Goal: Book appointment/travel/reservation

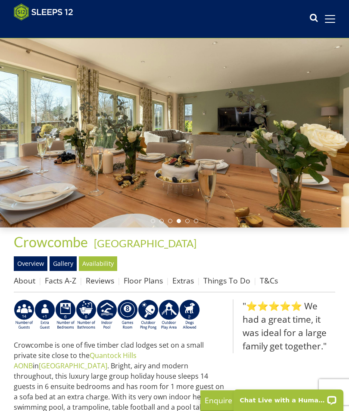
scroll to position [40, 0]
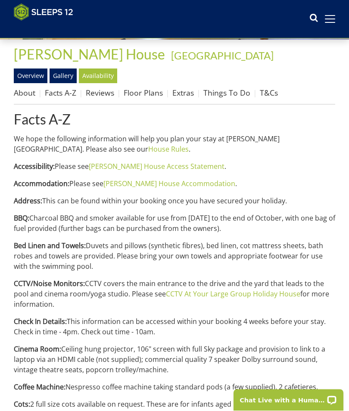
scroll to position [224, 0]
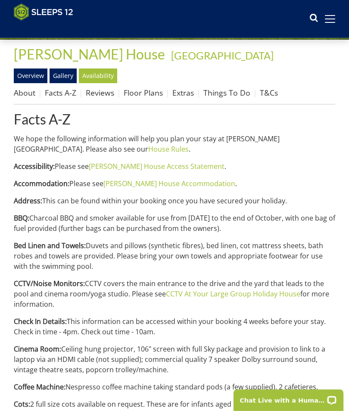
click at [215, 292] on link "CCTV At Your Large Group Holiday House" at bounding box center [233, 293] width 134 height 9
click at [65, 75] on link "Gallery" at bounding box center [63, 76] width 27 height 15
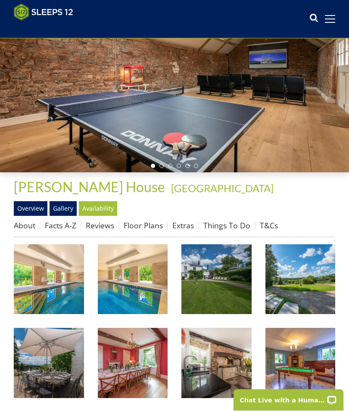
scroll to position [91, 0]
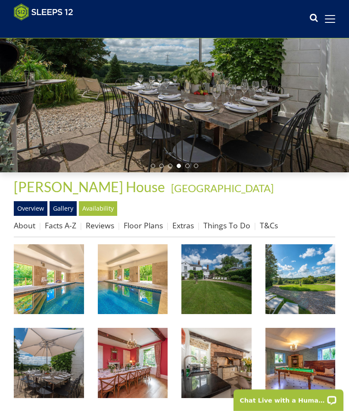
click at [62, 283] on img at bounding box center [49, 279] width 70 height 70
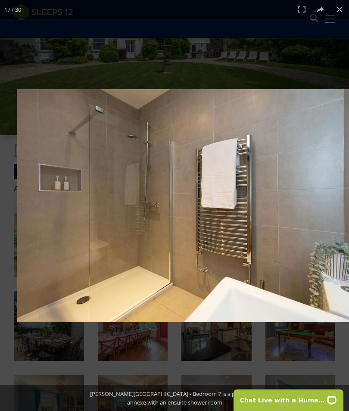
scroll to position [128, 0]
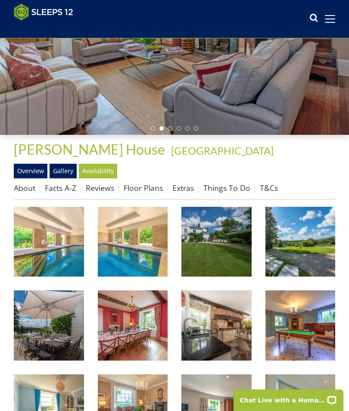
click at [138, 188] on link "Floor Plans" at bounding box center [143, 188] width 39 height 10
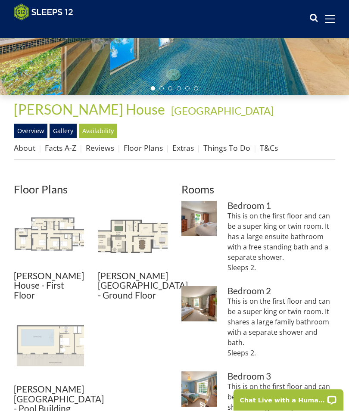
scroll to position [169, 0]
click at [52, 239] on img at bounding box center [49, 236] width 70 height 70
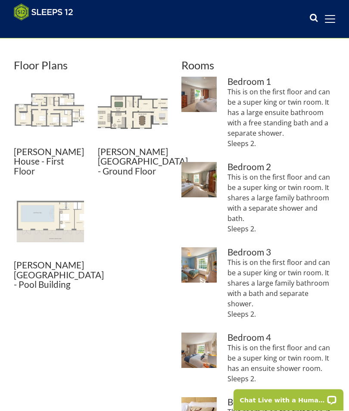
scroll to position [293, 0]
click at [55, 109] on img at bounding box center [49, 111] width 70 height 70
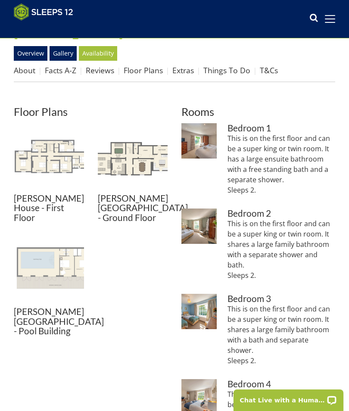
scroll to position [252, 0]
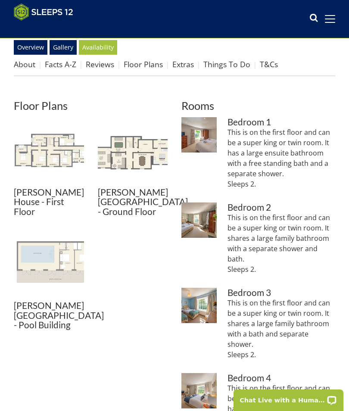
click at [130, 150] on img at bounding box center [133, 152] width 70 height 70
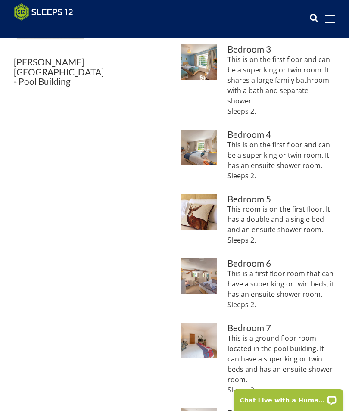
scroll to position [556, 0]
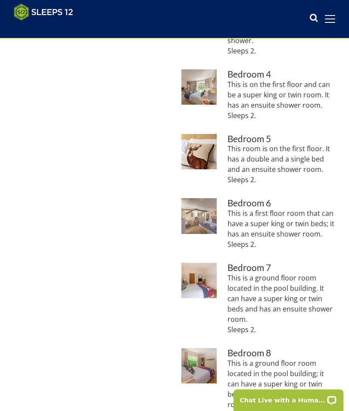
click at [202, 263] on img at bounding box center [198, 280] width 35 height 35
click at [211, 348] on img at bounding box center [198, 365] width 35 height 35
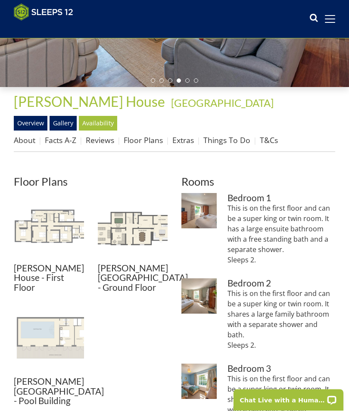
scroll to position [176, 0]
click at [76, 122] on link "Gallery" at bounding box center [63, 123] width 27 height 15
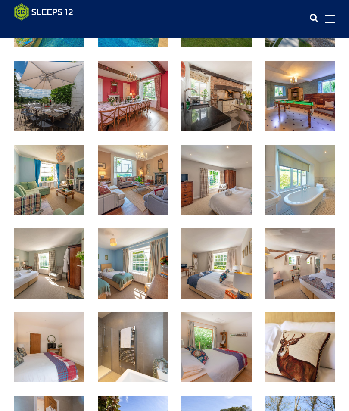
scroll to position [359, 0]
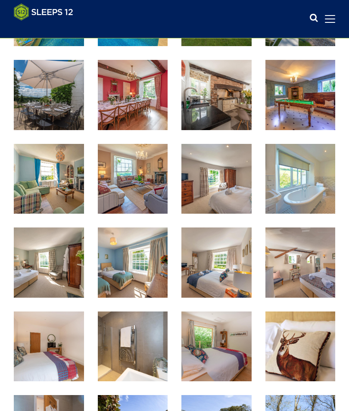
click at [228, 179] on img at bounding box center [216, 179] width 70 height 70
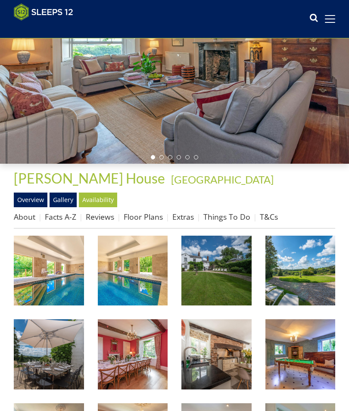
scroll to position [0, 0]
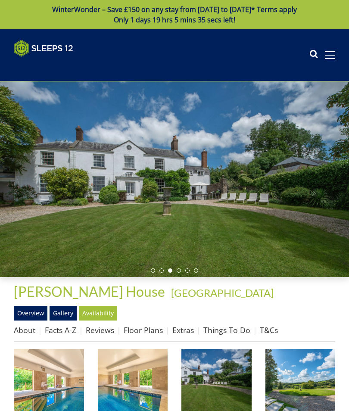
click at [103, 331] on link "Reviews" at bounding box center [100, 330] width 28 height 10
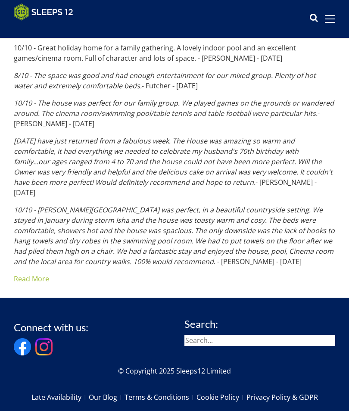
scroll to position [591, 0]
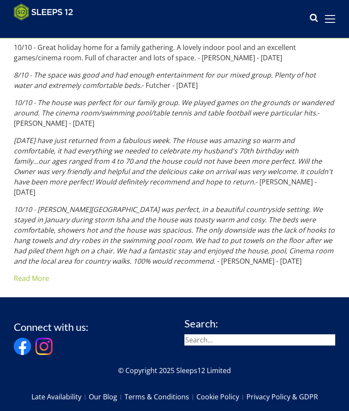
click at [37, 274] on link "Read More" at bounding box center [31, 278] width 35 height 9
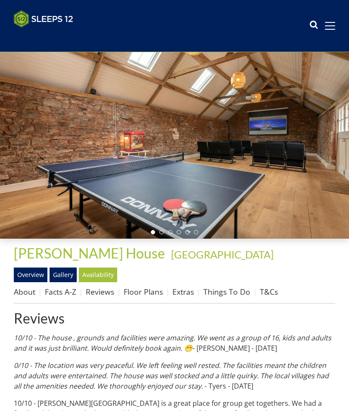
scroll to position [0, 0]
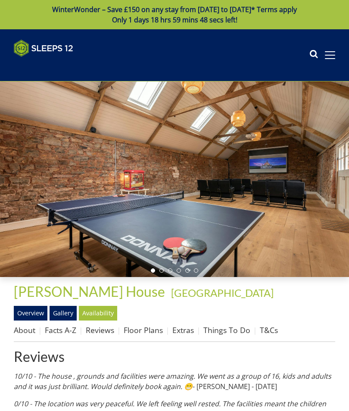
click at [25, 332] on link "About" at bounding box center [25, 330] width 22 height 10
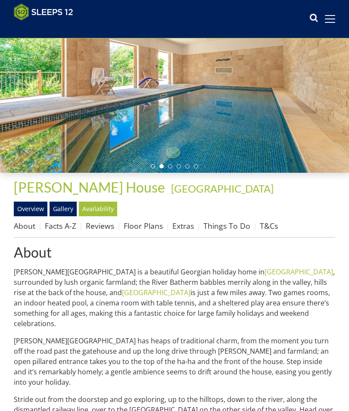
scroll to position [91, 0]
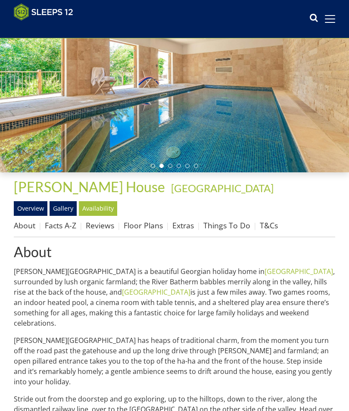
click at [32, 206] on link "Overview" at bounding box center [31, 208] width 34 height 15
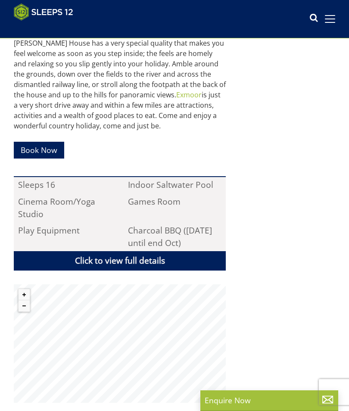
scroll to position [466, 0]
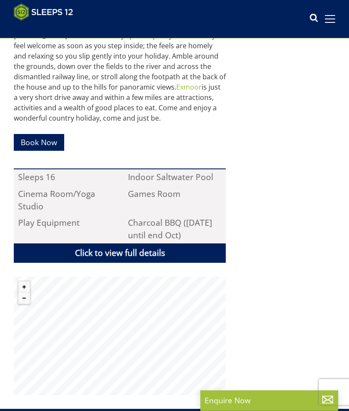
click at [133, 243] on link "Click to view full details" at bounding box center [120, 252] width 212 height 19
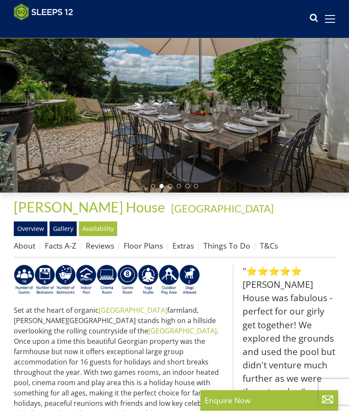
scroll to position [66, 0]
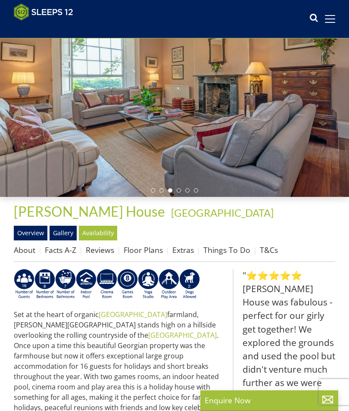
click at [178, 253] on link "Extras" at bounding box center [183, 250] width 22 height 10
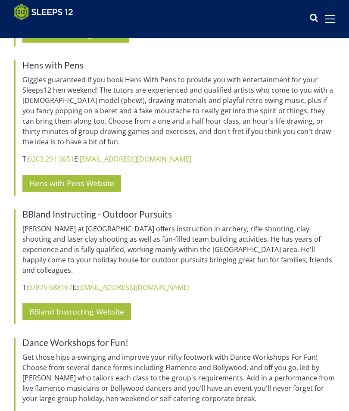
scroll to position [1865, 0]
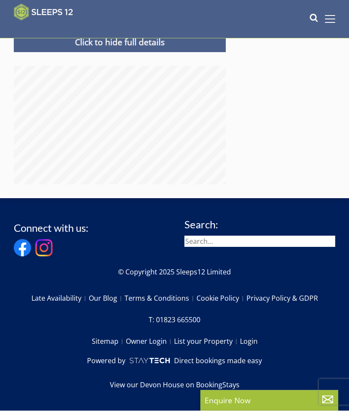
scroll to position [1597, 0]
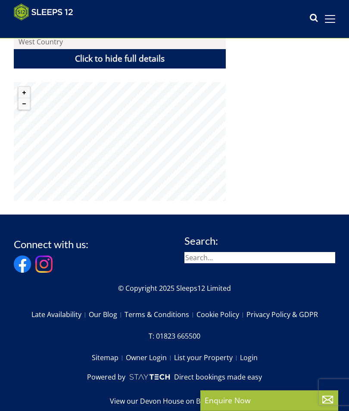
click at [133, 49] on link "Click to hide full details" at bounding box center [120, 58] width 212 height 19
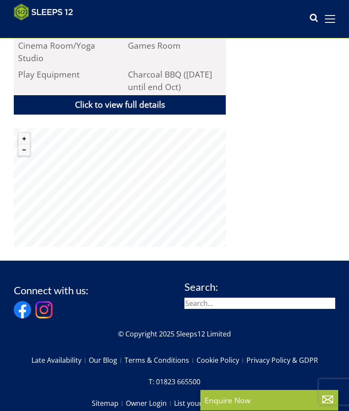
scroll to position [613, 0]
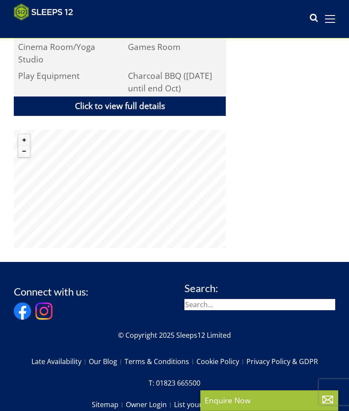
click at [129, 97] on link "Click to view full details" at bounding box center [120, 106] width 212 height 19
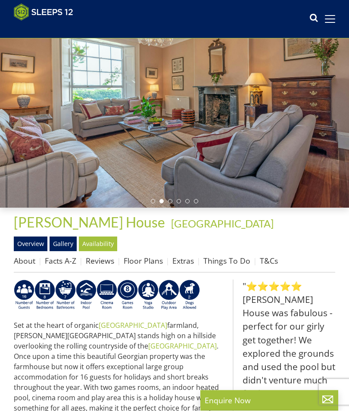
scroll to position [55, 0]
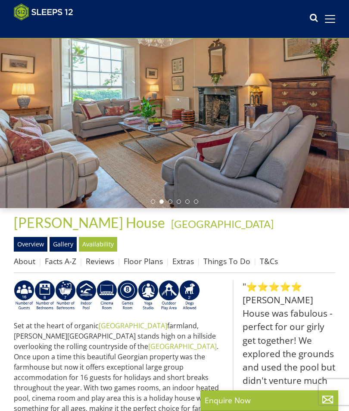
click at [183, 260] on link "Extras" at bounding box center [183, 261] width 22 height 10
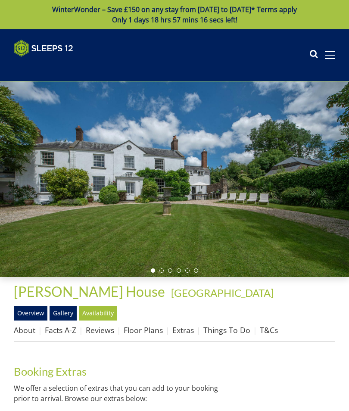
click at [61, 329] on link "Facts A-Z" at bounding box center [60, 330] width 31 height 10
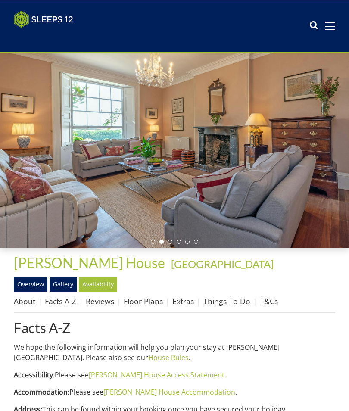
scroll to position [29, 0]
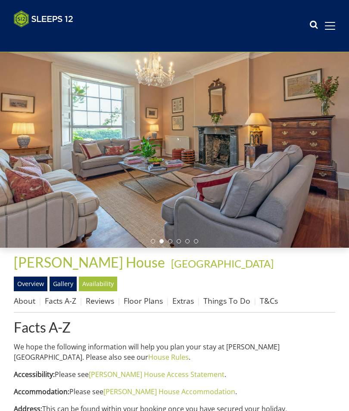
click at [66, 283] on link "Gallery" at bounding box center [63, 284] width 27 height 15
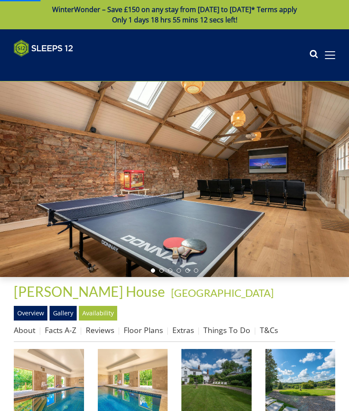
click at [49, 384] on img at bounding box center [49, 384] width 70 height 70
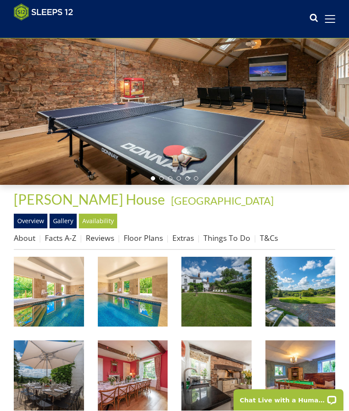
scroll to position [79, 0]
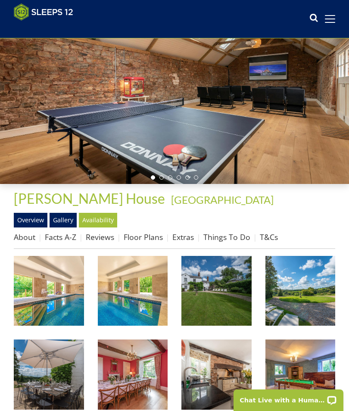
click at [57, 290] on img at bounding box center [49, 291] width 70 height 70
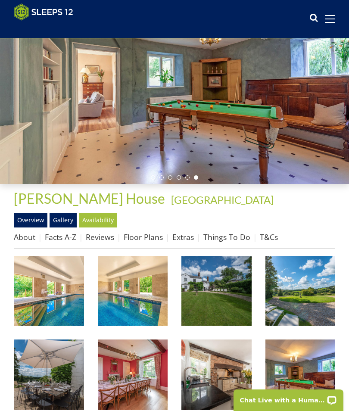
click at [151, 240] on link "Floor Plans" at bounding box center [143, 237] width 39 height 10
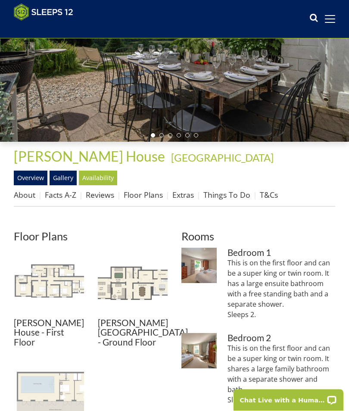
scroll to position [122, 0]
click at [135, 282] on img at bounding box center [133, 283] width 70 height 70
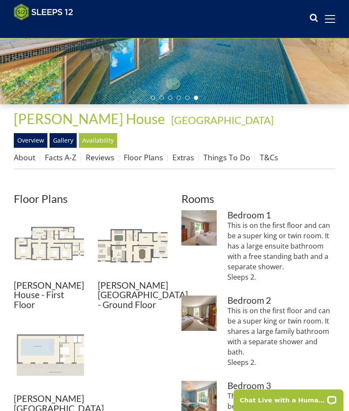
scroll to position [159, 0]
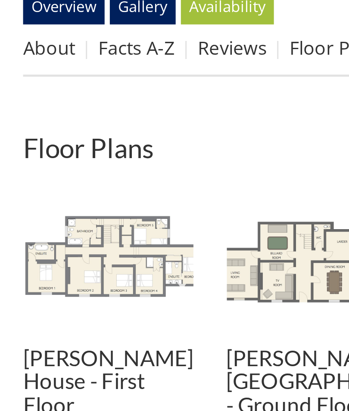
click at [88, 211] on ul "Berry House - First Floor Berry House - First Floor Berry House - Ground Floor …" at bounding box center [91, 317] width 154 height 213
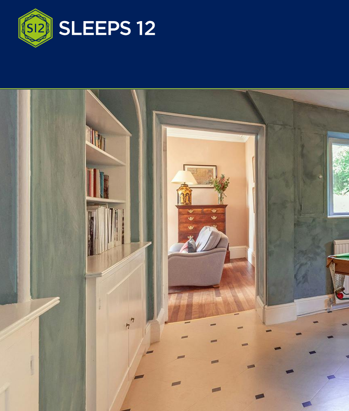
scroll to position [74, 0]
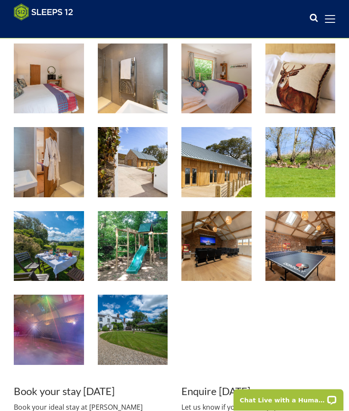
scroll to position [627, 0]
click at [59, 333] on img at bounding box center [49, 330] width 70 height 70
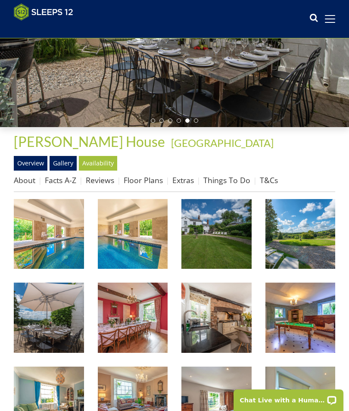
scroll to position [137, 0]
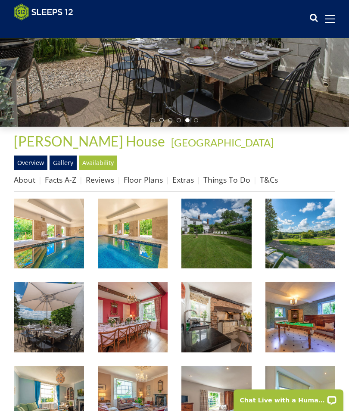
click at [34, 164] on link "Overview" at bounding box center [31, 163] width 34 height 15
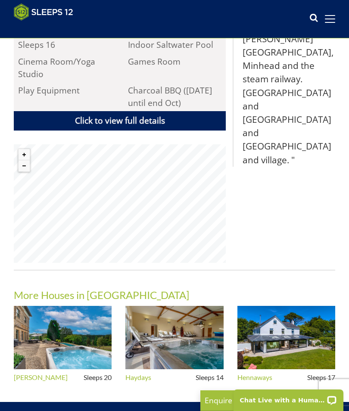
scroll to position [598, 0]
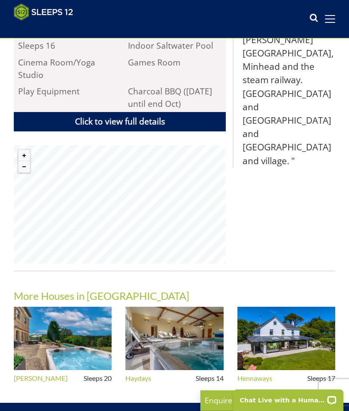
click at [287, 328] on img at bounding box center [286, 338] width 98 height 63
click at [180, 322] on img at bounding box center [174, 338] width 98 height 63
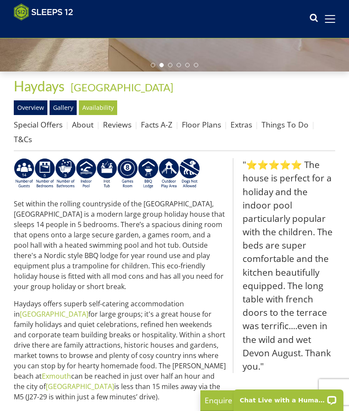
scroll to position [191, 0]
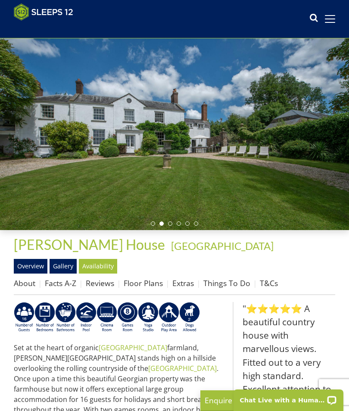
scroll to position [35, 0]
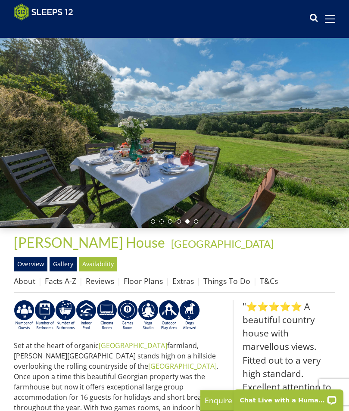
click at [272, 151] on div at bounding box center [174, 130] width 349 height 196
click at [64, 261] on link "Gallery" at bounding box center [63, 264] width 27 height 15
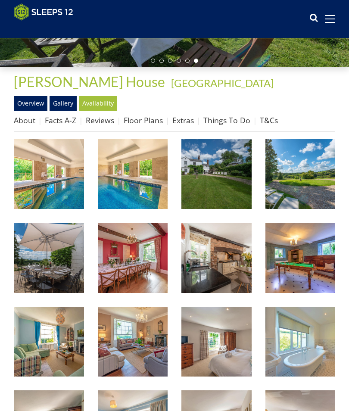
scroll to position [196, 0]
click at [146, 259] on img at bounding box center [133, 258] width 70 height 70
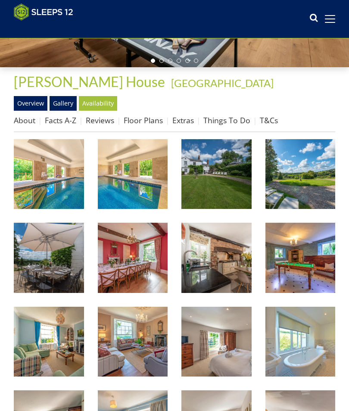
click at [28, 118] on link "About" at bounding box center [25, 120] width 22 height 10
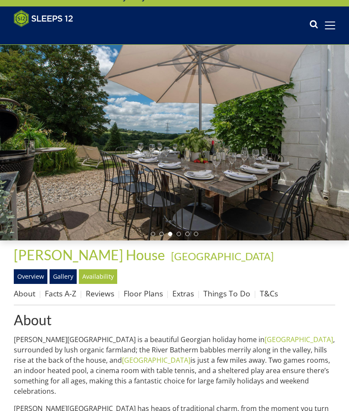
scroll to position [23, 0]
click at [64, 293] on link "Facts A-Z" at bounding box center [60, 293] width 31 height 10
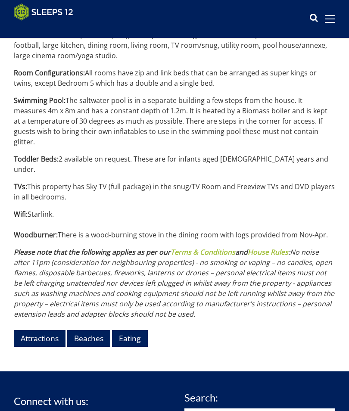
scroll to position [1162, 0]
click at [135, 330] on link "Eating" at bounding box center [130, 338] width 36 height 17
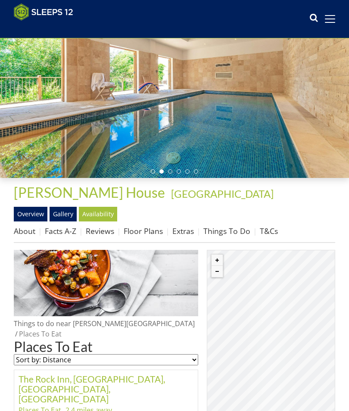
scroll to position [81, 0]
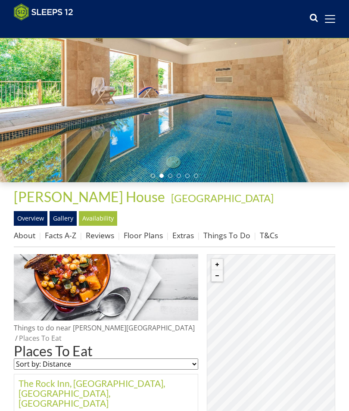
click at [65, 235] on link "Facts A-Z" at bounding box center [60, 235] width 31 height 10
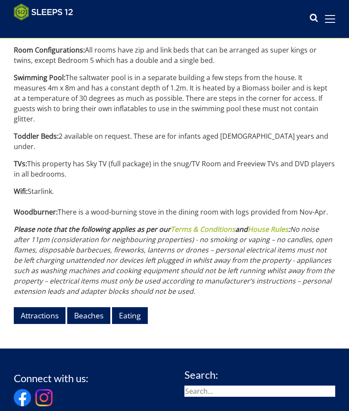
scroll to position [1182, 0]
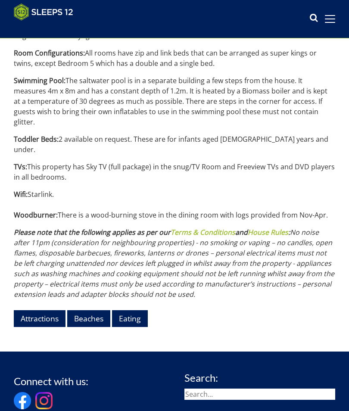
click at [94, 310] on link "Beaches" at bounding box center [88, 318] width 43 height 17
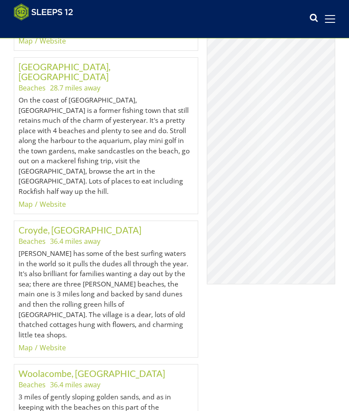
scroll to position [1798, 0]
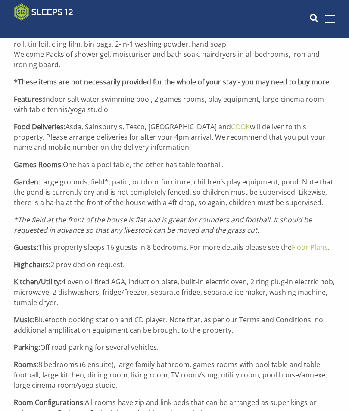
scroll to position [1182, 0]
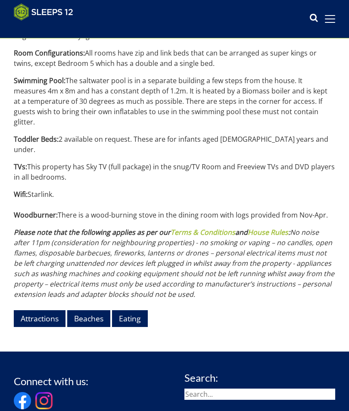
scroll to position [81, 0]
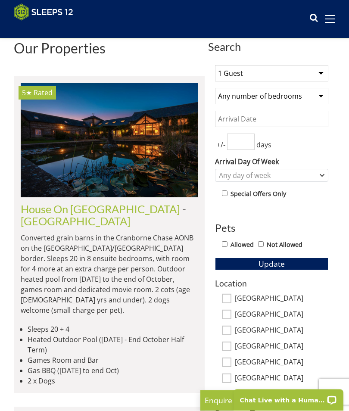
scroll to position [208, 0]
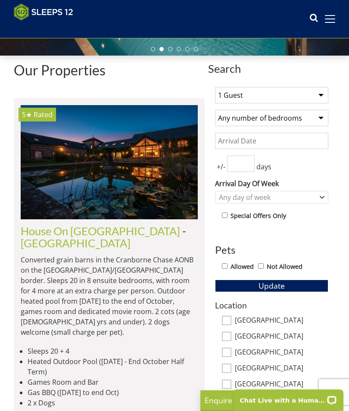
click at [322, 91] on select "1 Guest 2 Guests 3 Guests 4 Guests 5 Guests 6 Guests 7 Guests 8 Guests 9 Guests…" at bounding box center [271, 95] width 113 height 16
select select "16"
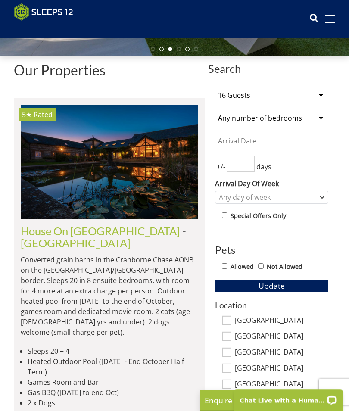
click at [227, 317] on input "[GEOGRAPHIC_DATA]" at bounding box center [226, 319] width 9 height 9
checkbox input "true"
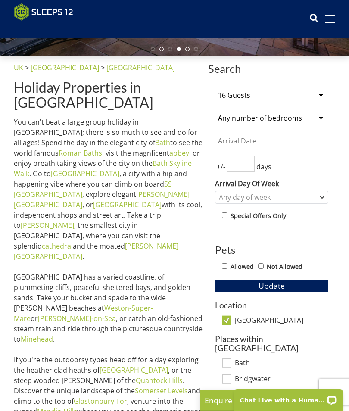
click at [228, 340] on h3 "Places within Somerset" at bounding box center [271, 343] width 113 height 18
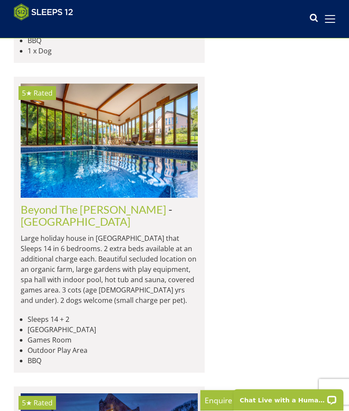
scroll to position [2065, 0]
click at [114, 216] on link "Beyond The Woods" at bounding box center [94, 209] width 146 height 13
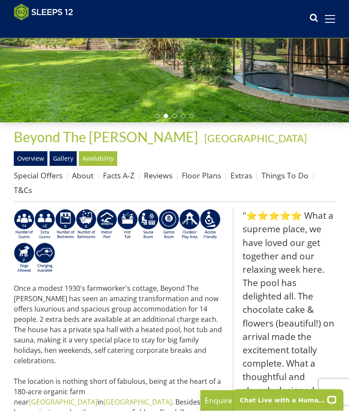
scroll to position [141, 0]
click at [102, 159] on link "Availability" at bounding box center [98, 158] width 38 height 15
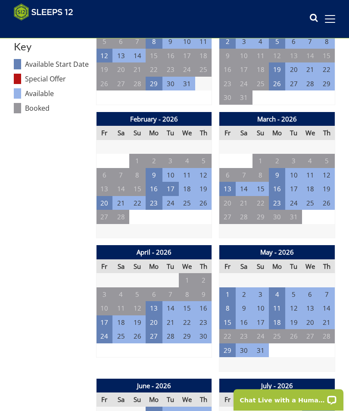
scroll to position [490, 0]
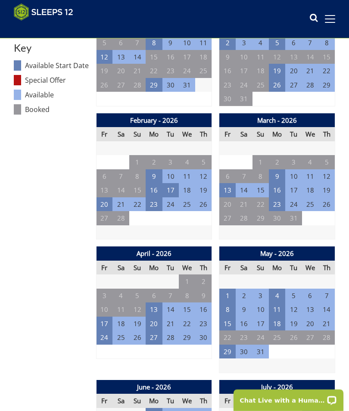
click at [228, 211] on td "27" at bounding box center [227, 218] width 16 height 14
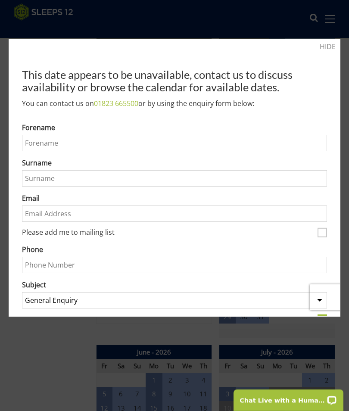
scroll to position [527, 0]
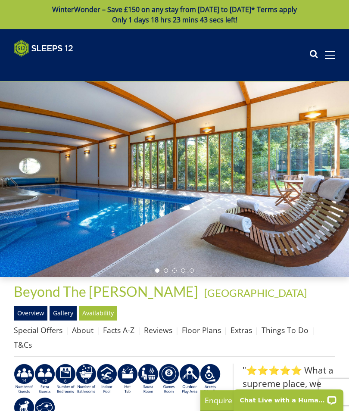
select select "16"
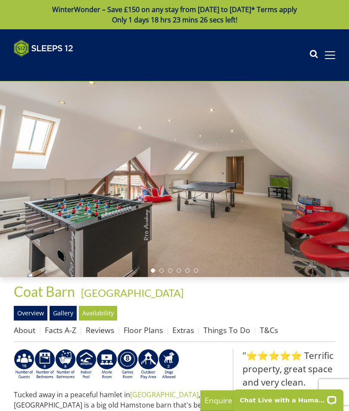
click at [106, 313] on link "Availability" at bounding box center [98, 313] width 38 height 15
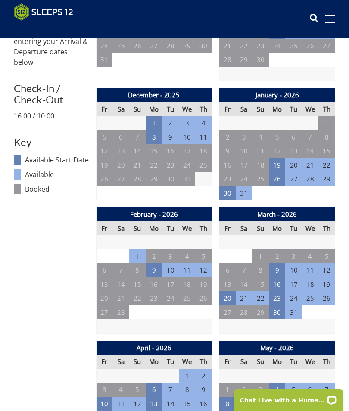
scroll to position [388, 0]
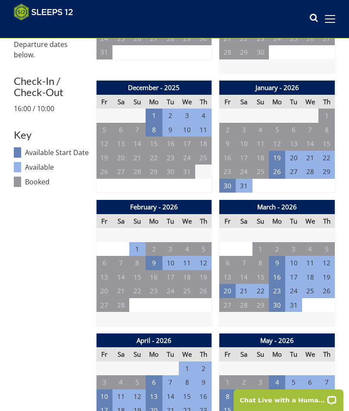
click at [275, 298] on td "30" at bounding box center [277, 305] width 16 height 14
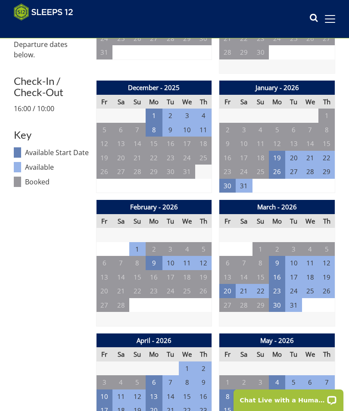
click at [156, 375] on td "6" at bounding box center [154, 382] width 16 height 14
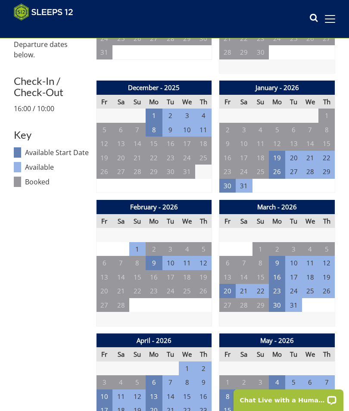
click at [277, 284] on td "23" at bounding box center [277, 291] width 16 height 14
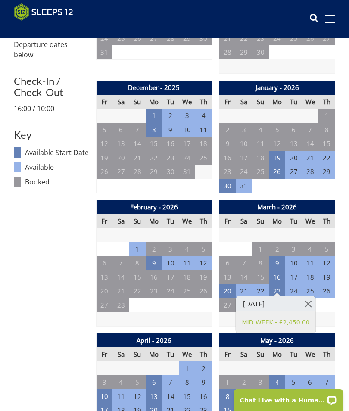
click at [170, 312] on td at bounding box center [154, 319] width 116 height 14
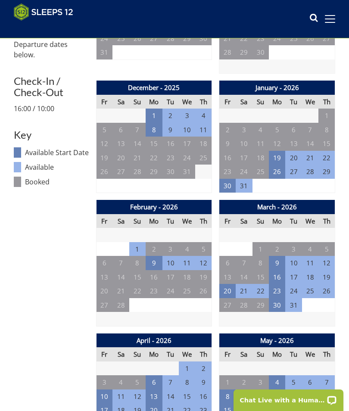
click at [224, 288] on td "20" at bounding box center [227, 291] width 16 height 14
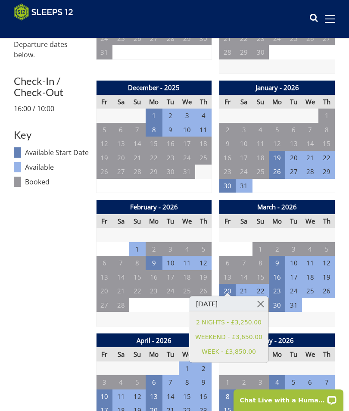
click at [149, 312] on td at bounding box center [154, 319] width 116 height 14
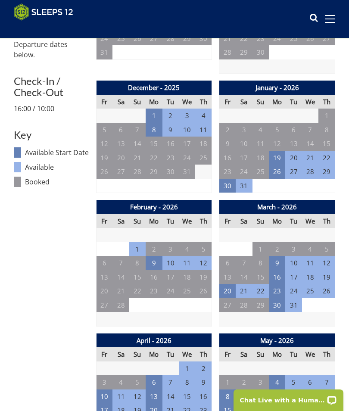
click at [151, 375] on td "6" at bounding box center [154, 382] width 16 height 14
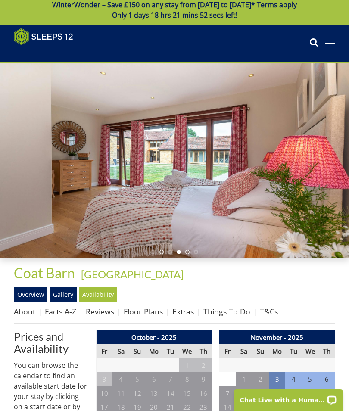
scroll to position [5, 0]
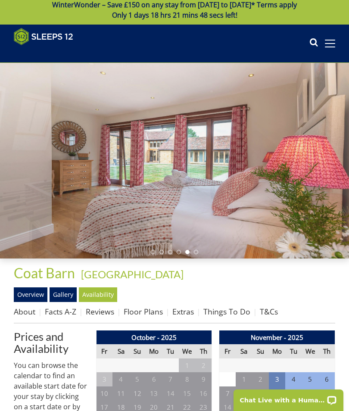
click at [63, 295] on link "Gallery" at bounding box center [63, 294] width 27 height 15
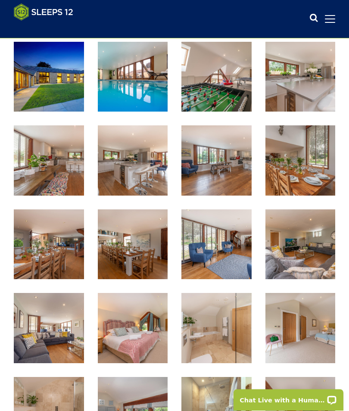
scroll to position [294, 0]
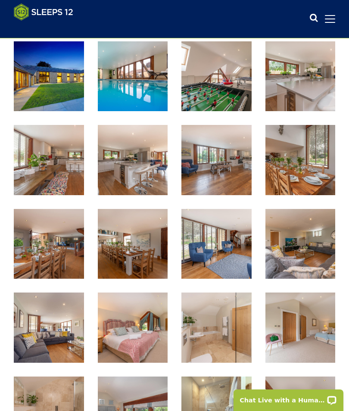
click at [63, 258] on img at bounding box center [49, 244] width 70 height 70
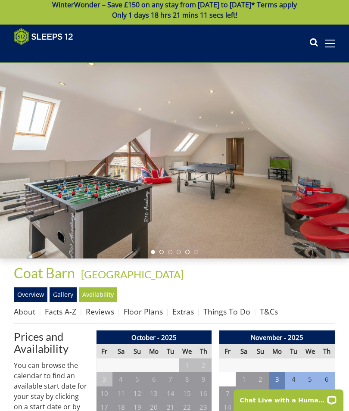
click at [66, 310] on link "Facts A-Z" at bounding box center [60, 311] width 31 height 10
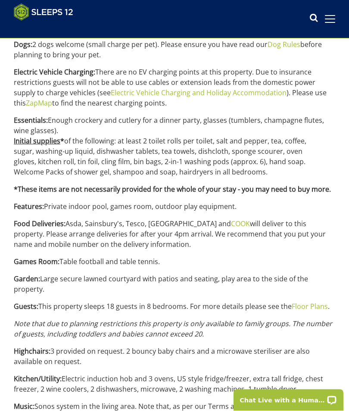
scroll to position [618, 0]
click at [302, 308] on link "Floor Plans" at bounding box center [310, 306] width 36 height 9
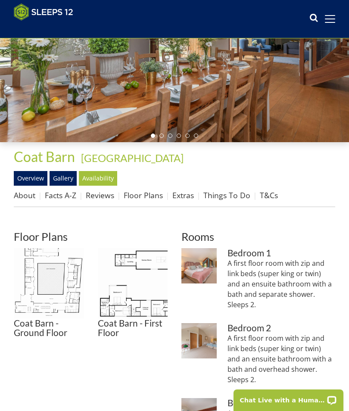
click at [53, 280] on img at bounding box center [49, 283] width 70 height 70
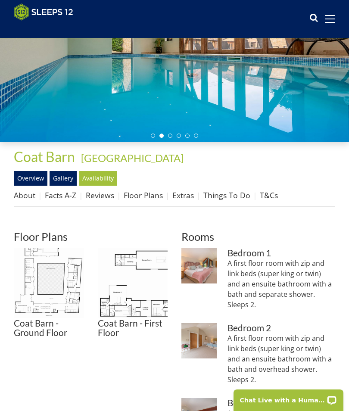
click at [135, 308] on img at bounding box center [133, 283] width 70 height 70
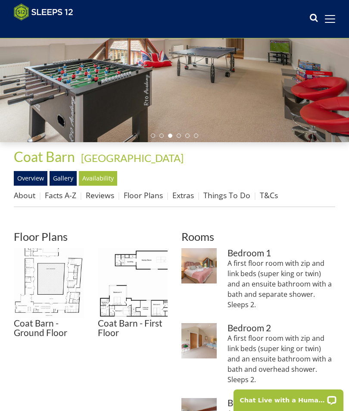
click at [151, 254] on img at bounding box center [133, 283] width 70 height 70
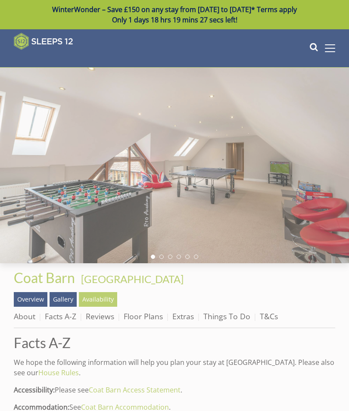
scroll to position [618, 0]
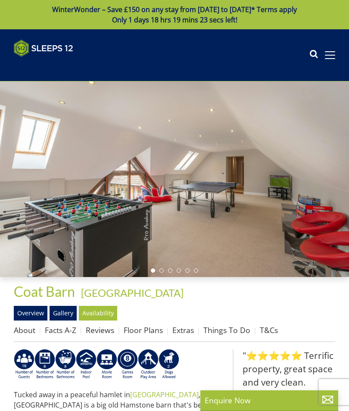
select select "16"
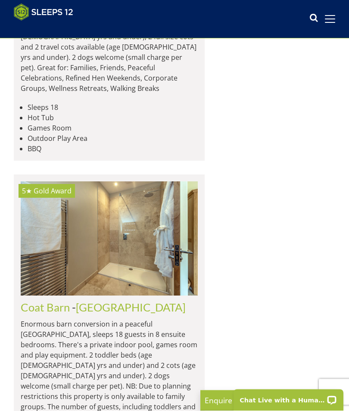
scroll to position [2649, 0]
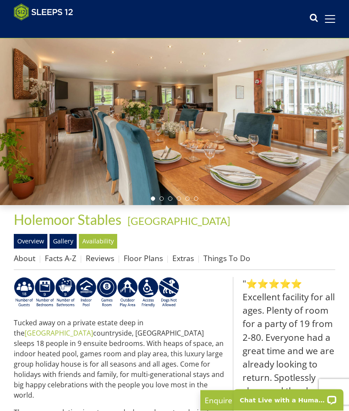
scroll to position [58, 0]
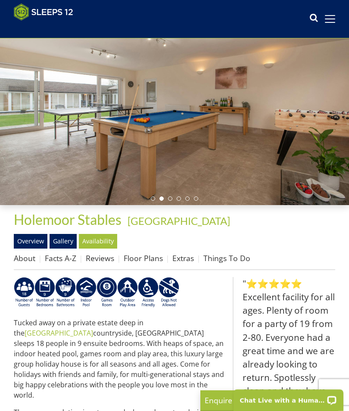
click at [100, 248] on link "Availability" at bounding box center [98, 241] width 38 height 15
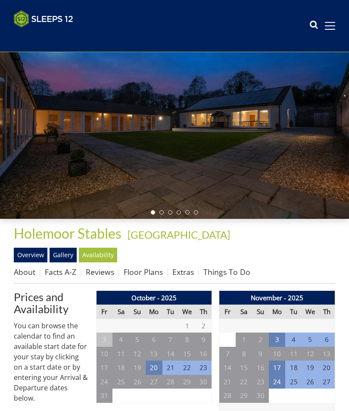
click at [102, 219] on div at bounding box center [174, 121] width 349 height 196
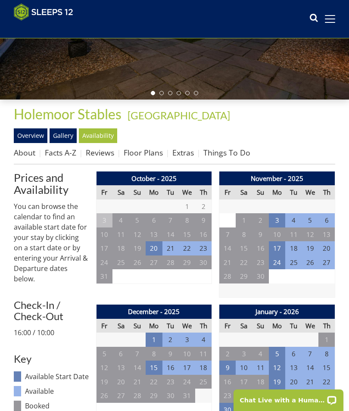
scroll to position [165, 0]
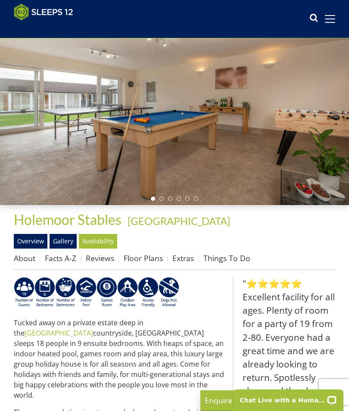
select select "16"
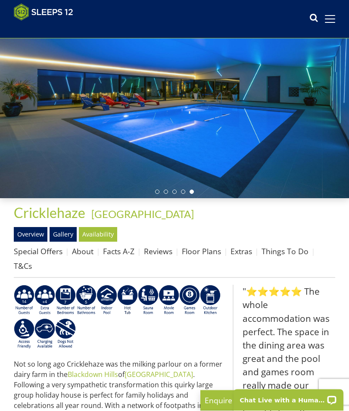
scroll to position [65, 0]
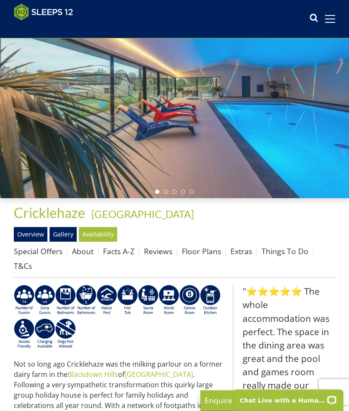
click at [100, 235] on link "Availability" at bounding box center [98, 234] width 38 height 15
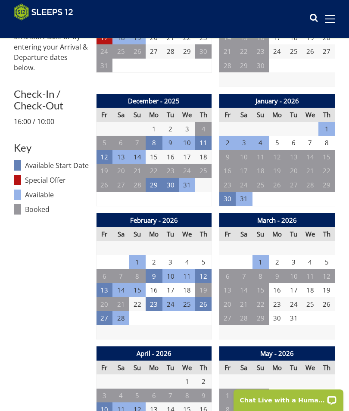
scroll to position [389, 0]
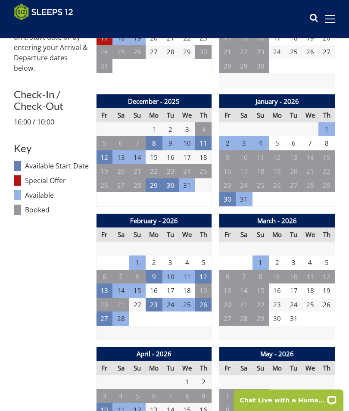
click at [274, 312] on td "30" at bounding box center [277, 319] width 16 height 14
click at [292, 312] on td "31" at bounding box center [293, 319] width 16 height 14
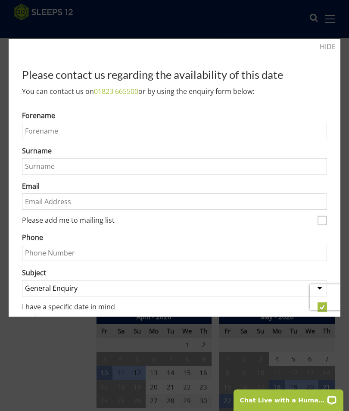
scroll to position [427, 0]
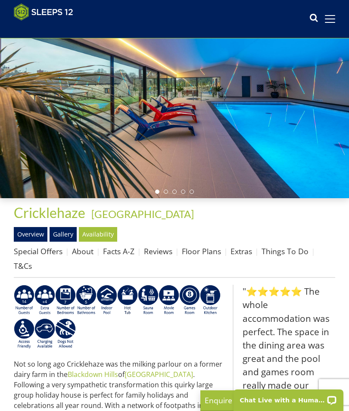
select select "16"
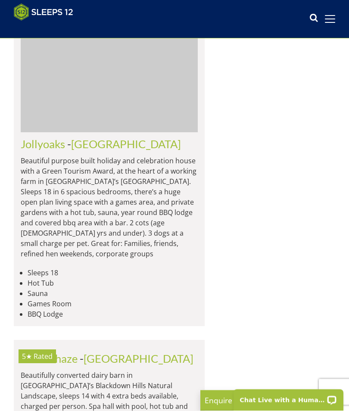
scroll to position [3482, 0]
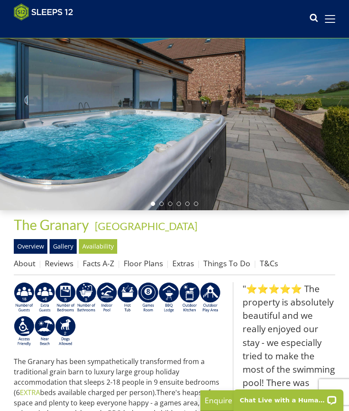
scroll to position [53, 0]
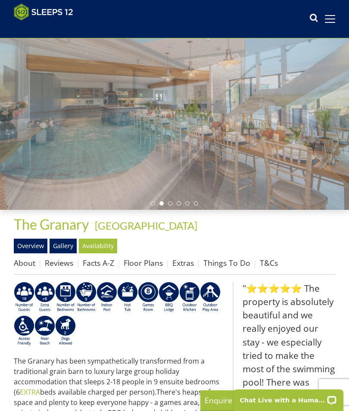
click at [103, 250] on link "Availability" at bounding box center [98, 246] width 38 height 15
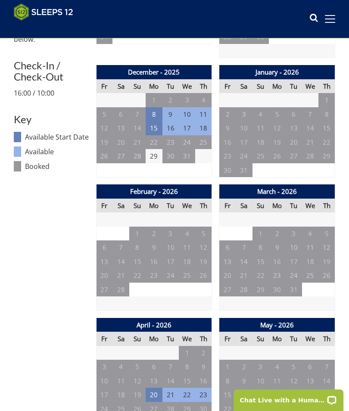
scroll to position [401, 0]
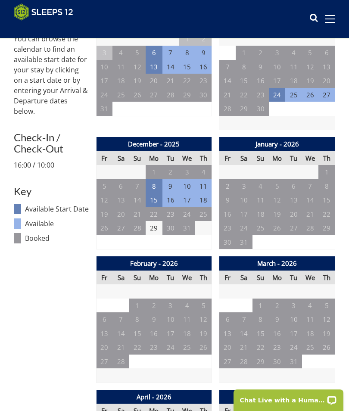
click at [147, 184] on td "8" at bounding box center [154, 186] width 16 height 14
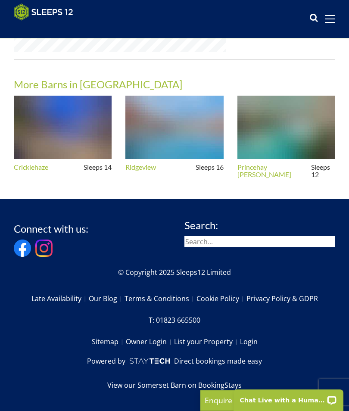
select select "16"
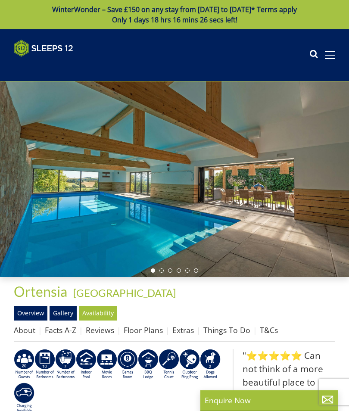
click at [105, 312] on link "Availability" at bounding box center [98, 313] width 38 height 15
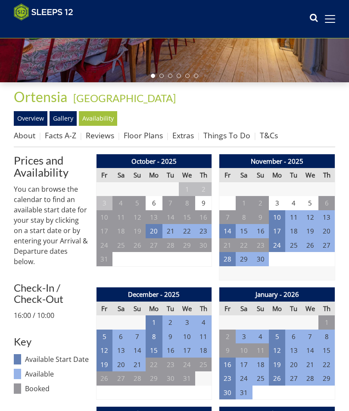
scroll to position [192, 0]
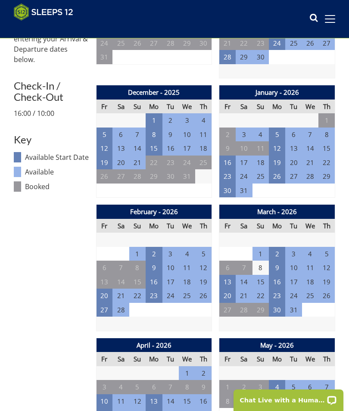
click at [274, 307] on td "30" at bounding box center [277, 310] width 16 height 14
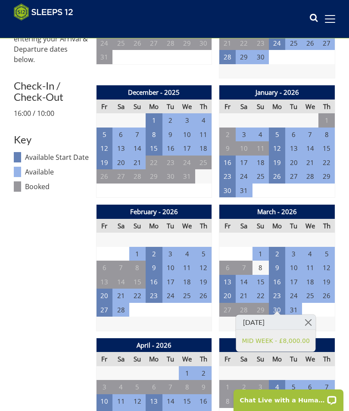
click at [169, 317] on td at bounding box center [154, 324] width 116 height 14
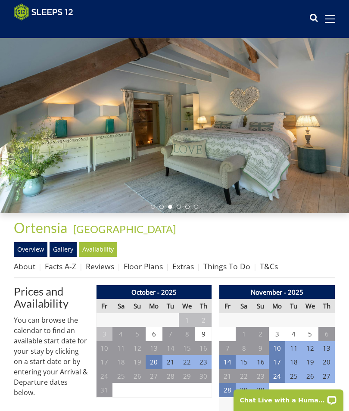
scroll to position [15, 0]
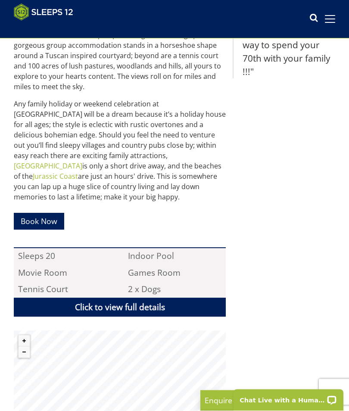
scroll to position [431, 0]
